Goal: Check status: Check status

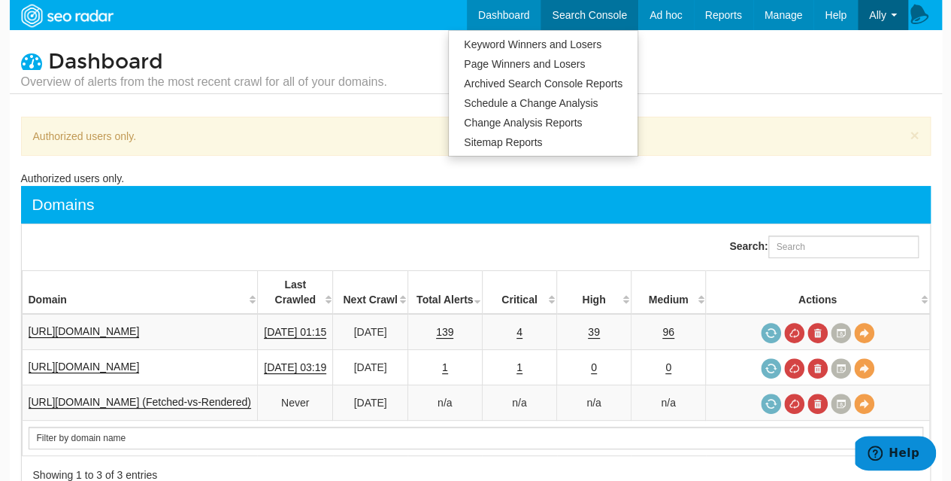
scroll to position [60, 0]
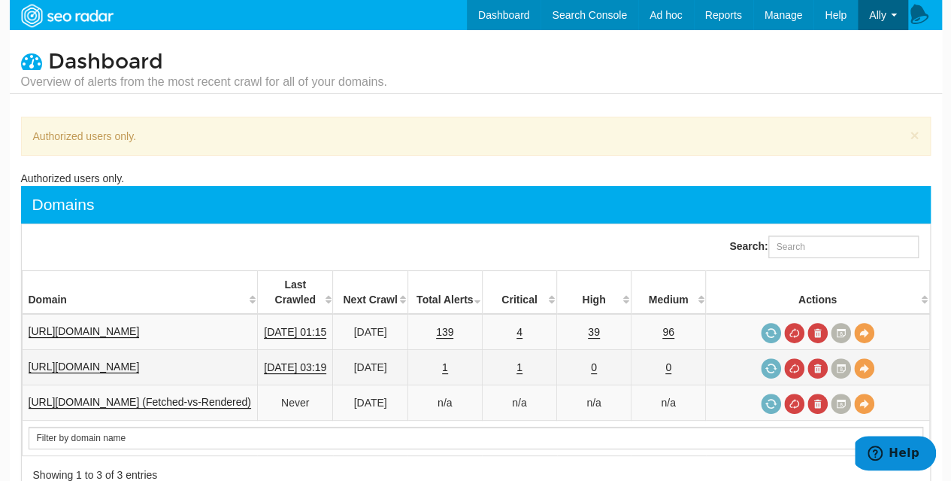
click at [532, 353] on td "1" at bounding box center [519, 367] width 74 height 35
click at [520, 352] on td "1" at bounding box center [519, 367] width 74 height 35
click at [523, 361] on link "1" at bounding box center [520, 367] width 6 height 13
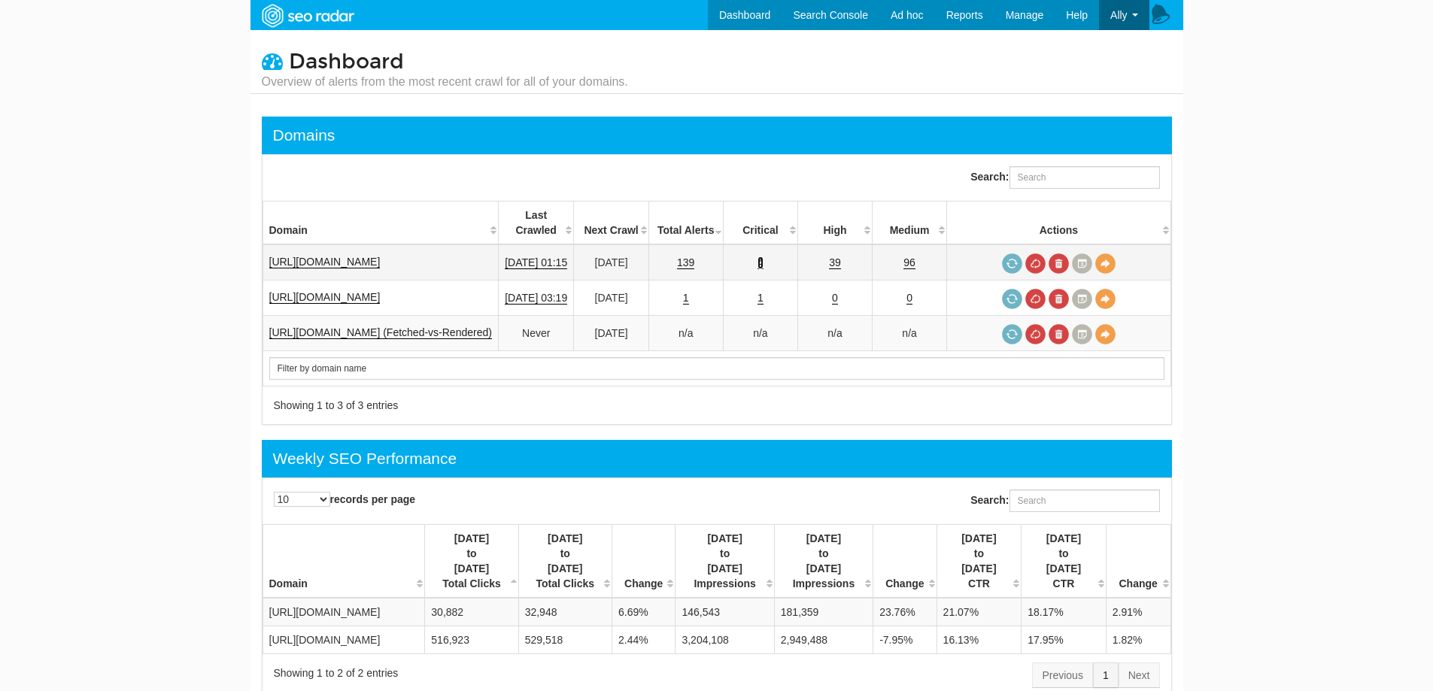
click at [763, 256] on link "4" at bounding box center [760, 262] width 6 height 13
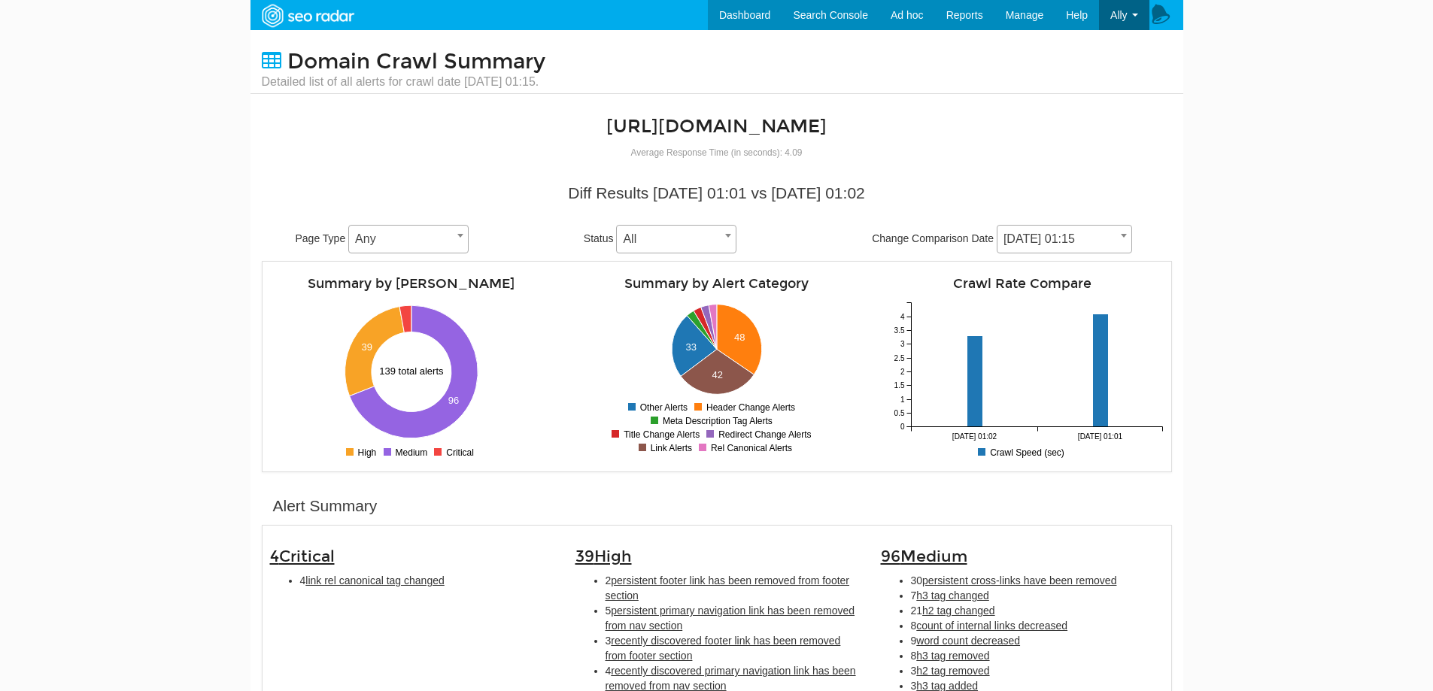
scroll to position [376, 0]
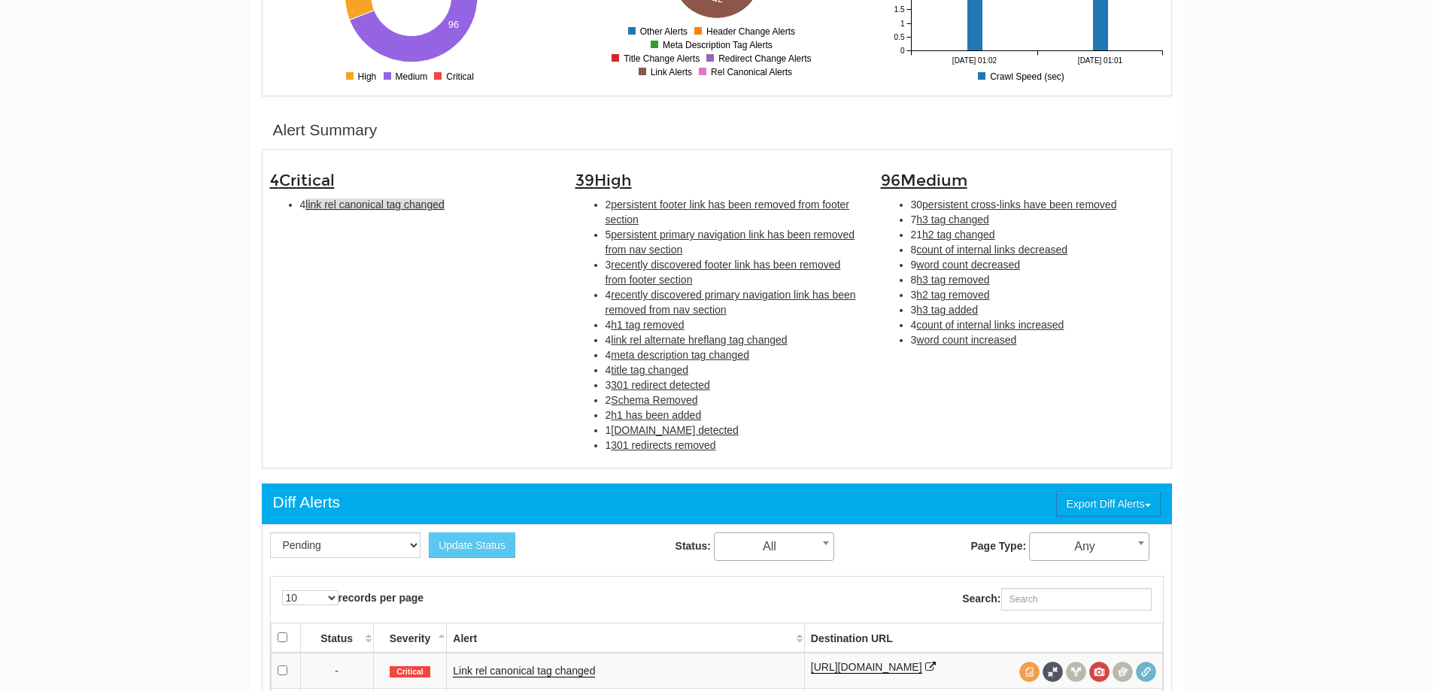
click at [387, 201] on span "link rel canonical tag changed" at bounding box center [374, 205] width 138 height 12
type input "link rel canonical tag changed"
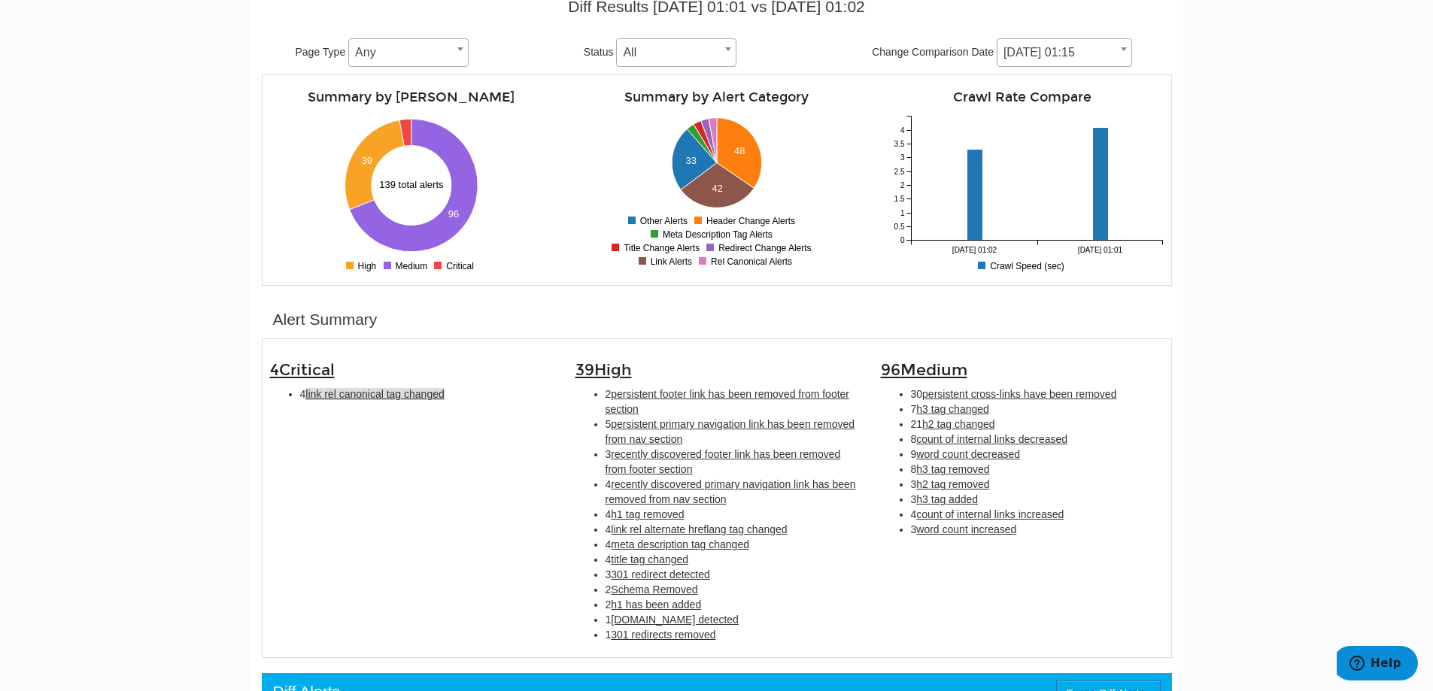
scroll to position [111, 0]
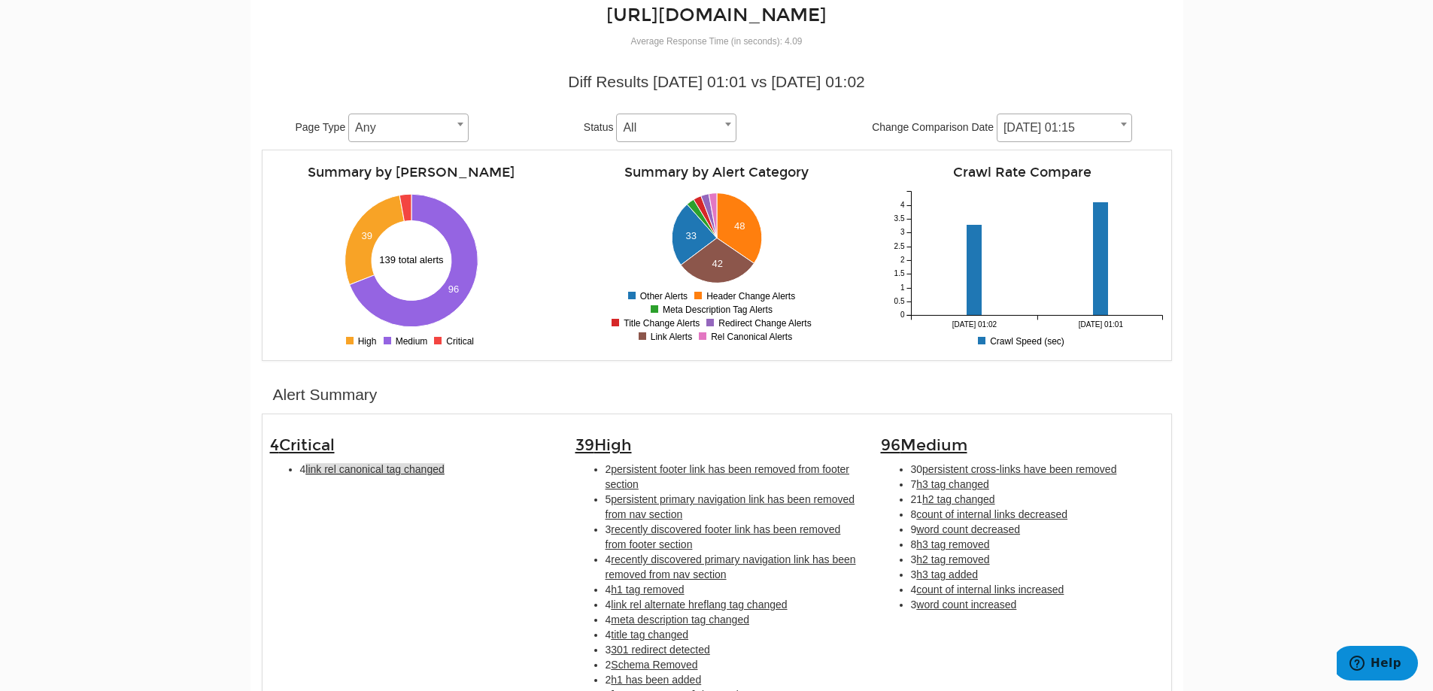
scroll to position [60, 0]
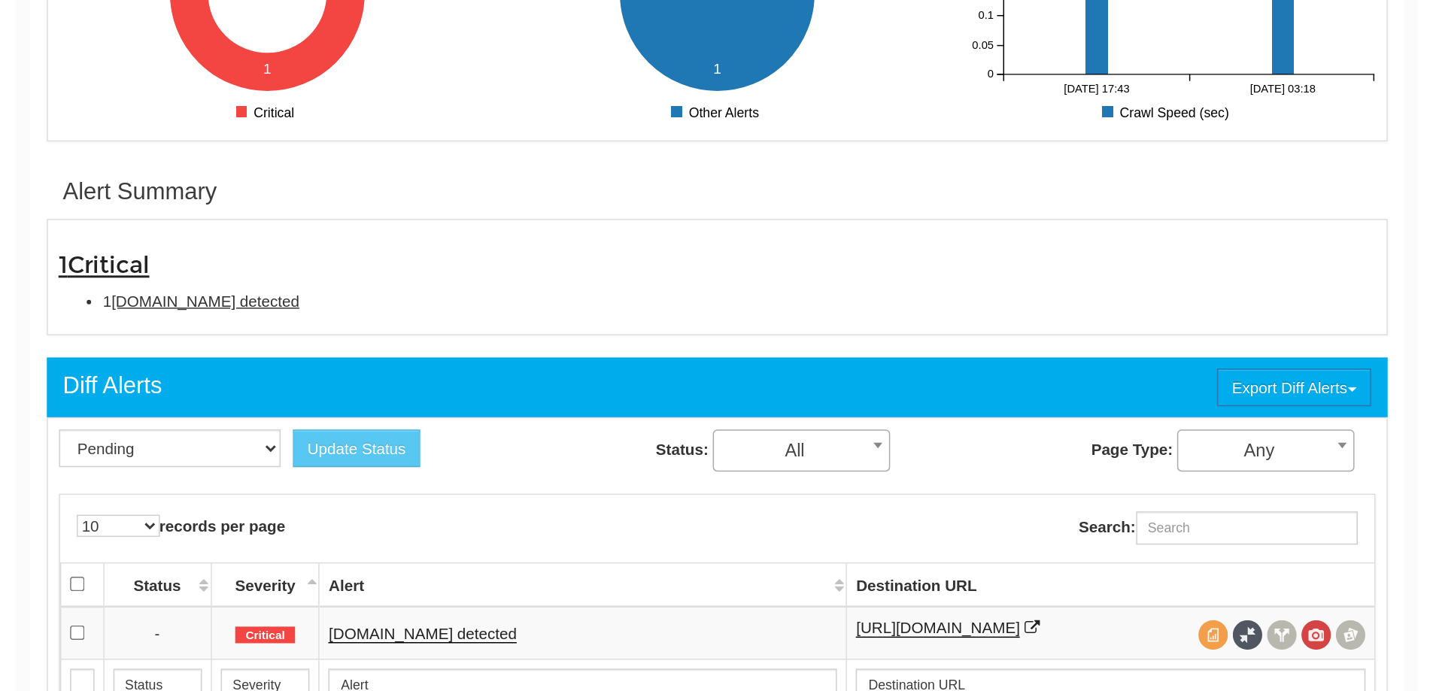
scroll to position [451, 0]
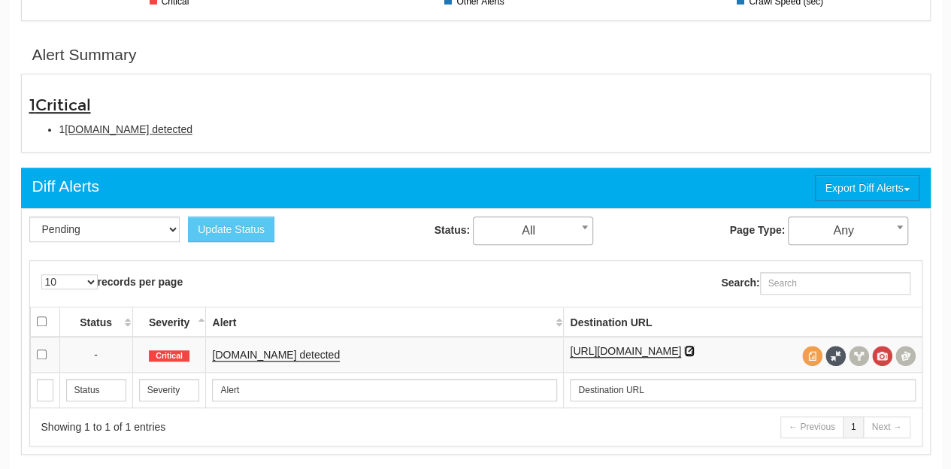
click at [684, 356] on icon at bounding box center [689, 351] width 11 height 11
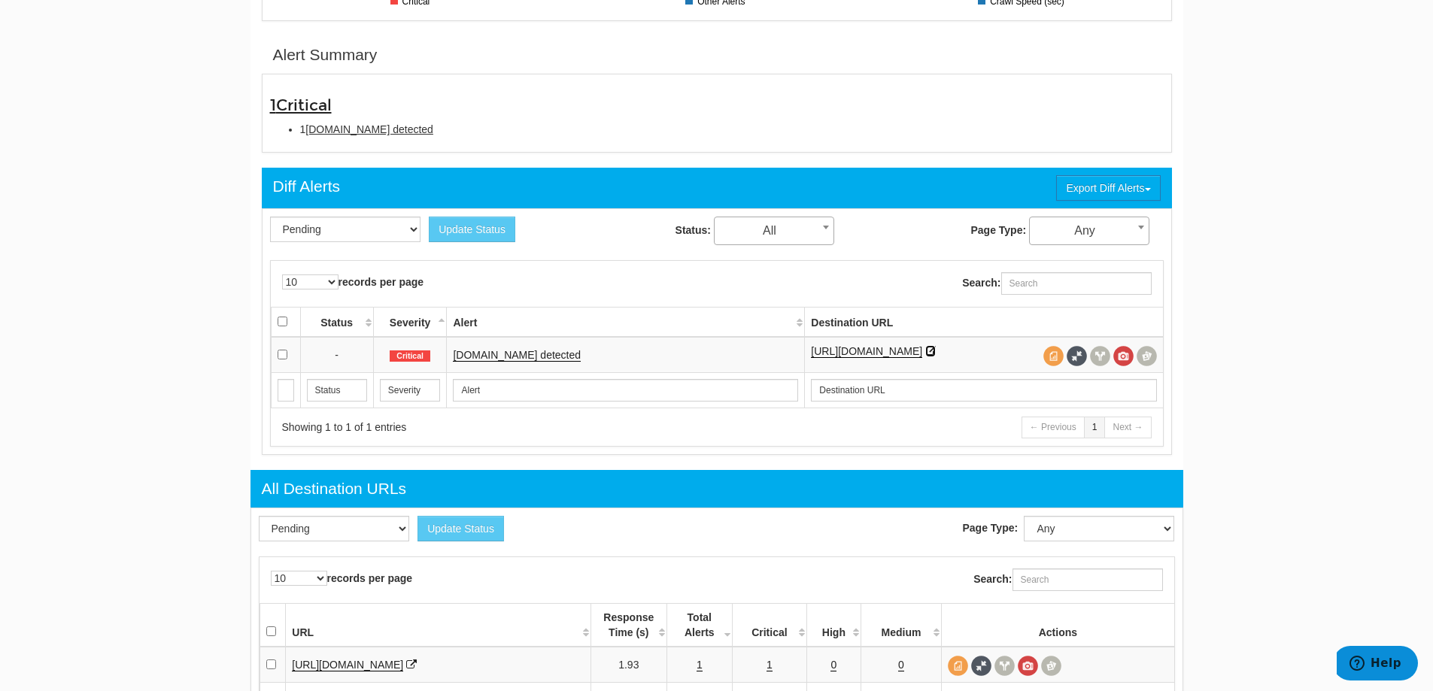
scroll to position [60, 0]
